Goal: Obtain resource: Download file/media

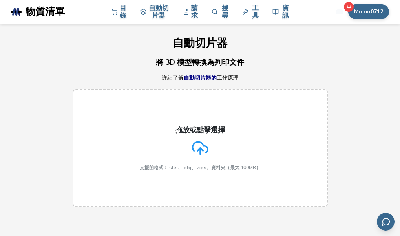
click at [206, 149] on icon at bounding box center [200, 148] width 16 height 16
click at [0, 0] on input "拖放或點擊選擇 支援的格式：.stls、.obj、.zips、資料夾（最大 100MB）" at bounding box center [0, 0] width 0 height 0
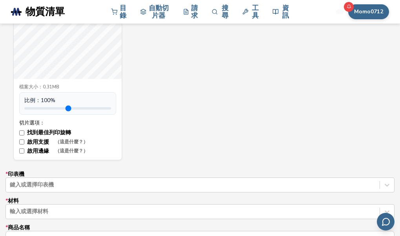
scroll to position [377, 0]
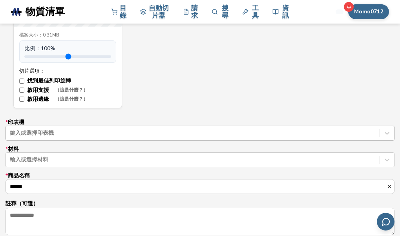
click at [62, 130] on div "鍵入或選擇印表機" at bounding box center [199, 133] width 389 height 15
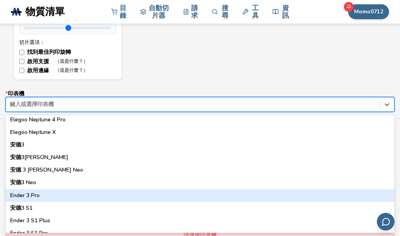
scroll to position [461, 0]
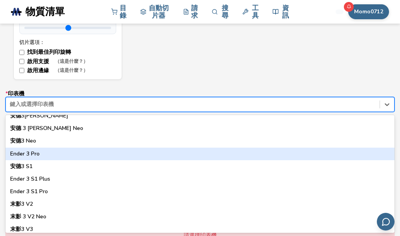
click at [33, 151] on font "Ender 3 Pro" at bounding box center [24, 153] width 29 height 7
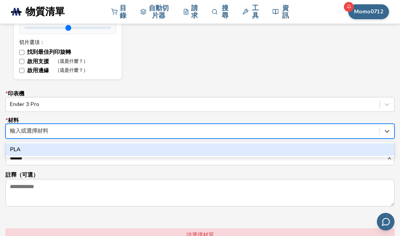
click at [41, 132] on div at bounding box center [193, 131] width 366 height 8
click at [32, 150] on div "解放軍" at bounding box center [199, 149] width 389 height 13
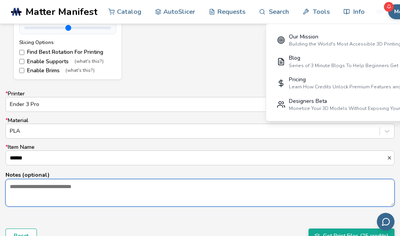
click at [106, 191] on textarea "Notes (optional)" at bounding box center [200, 192] width 388 height 27
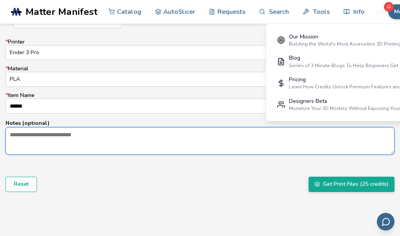
scroll to position [531, 0]
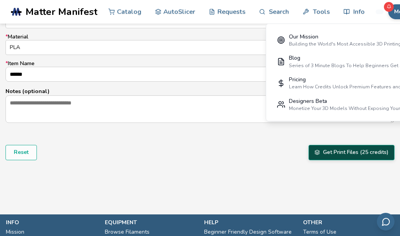
click at [367, 154] on button "Get Print Files (25 credits)" at bounding box center [352, 152] width 86 height 15
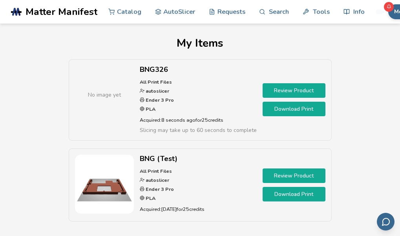
click at [217, 119] on p "Acquired: 8 seconds ago for 25 credits" at bounding box center [198, 120] width 117 height 8
click at [297, 109] on link "Download Print" at bounding box center [294, 109] width 63 height 15
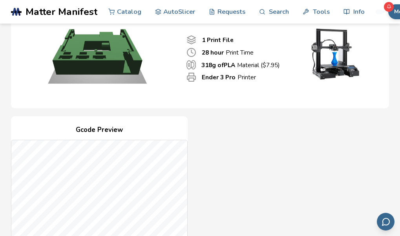
scroll to position [459, 0]
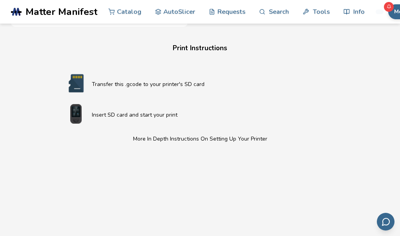
click at [119, 19] on link "Download File 1 of 1" at bounding box center [99, 12] width 70 height 14
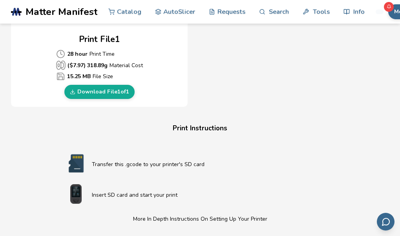
scroll to position [545, 0]
